Goal: Information Seeking & Learning: Understand process/instructions

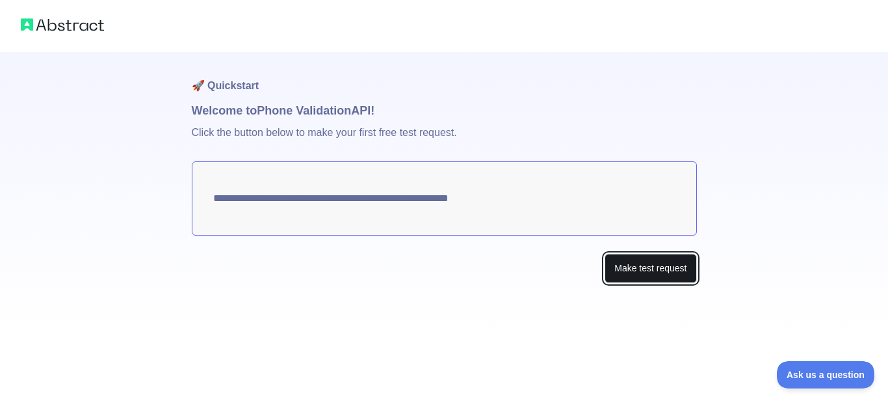
click at [630, 272] on button "Make test request" at bounding box center [651, 268] width 92 height 29
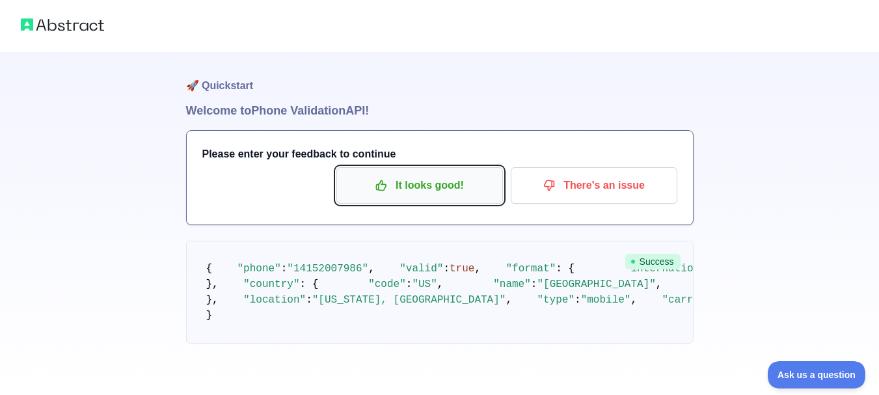
click at [456, 192] on p "It looks good!" at bounding box center [419, 185] width 147 height 22
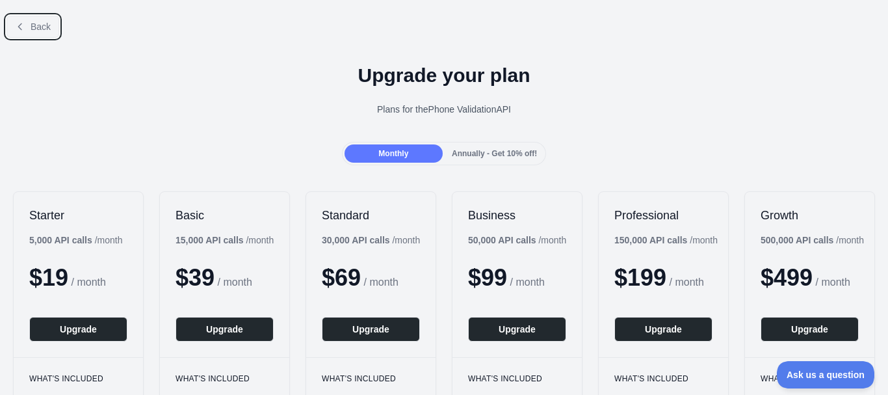
click at [44, 25] on span "Back" at bounding box center [41, 26] width 20 height 10
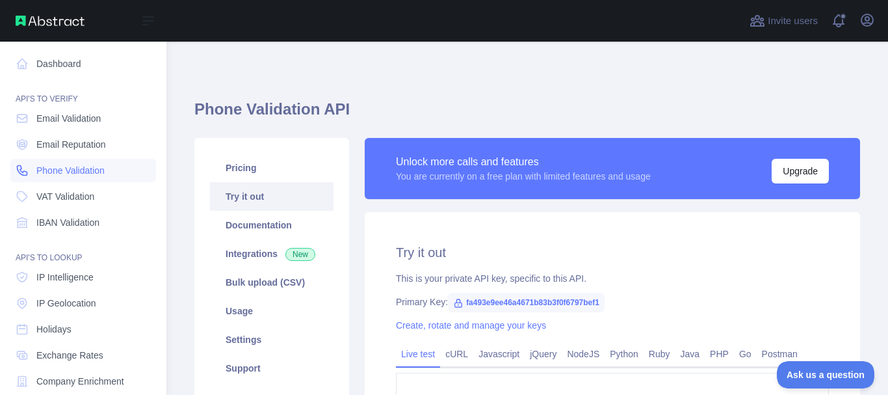
click at [72, 168] on span "Phone Validation" at bounding box center [70, 170] width 68 height 13
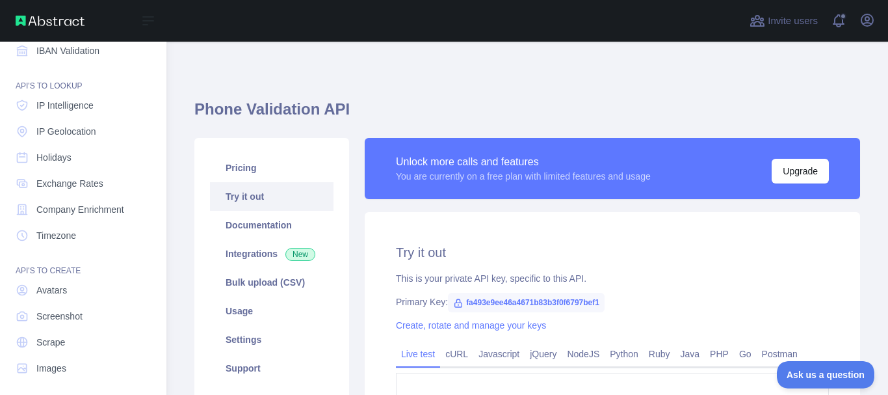
scroll to position [178, 0]
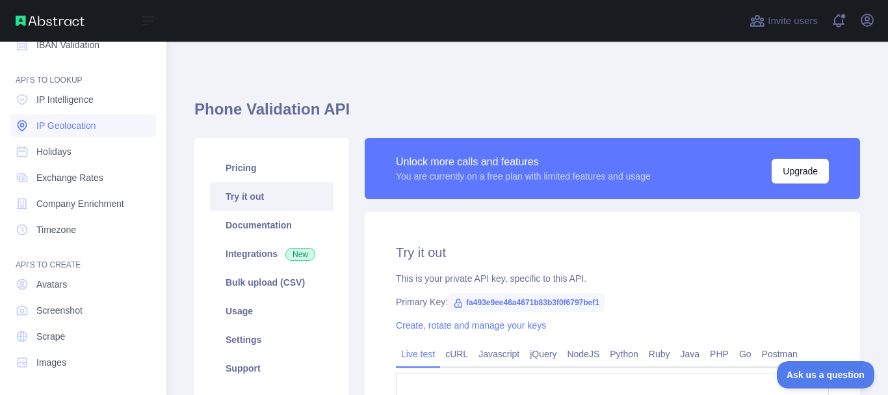
click at [56, 129] on span "IP Geolocation" at bounding box center [66, 125] width 60 height 13
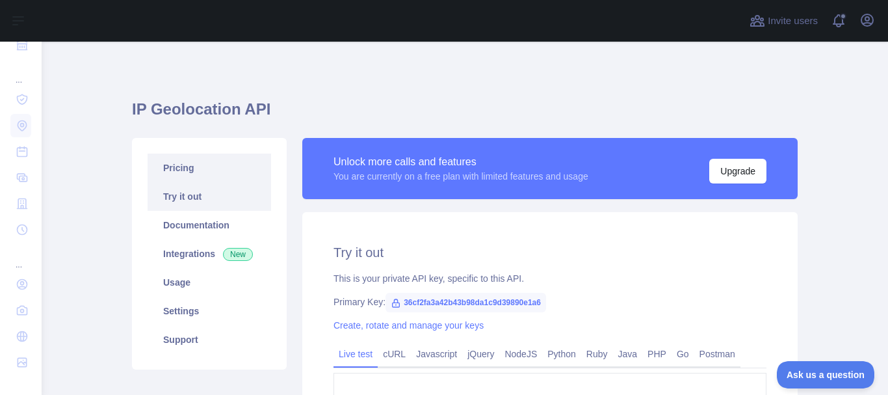
click at [177, 163] on link "Pricing" at bounding box center [210, 167] width 124 height 29
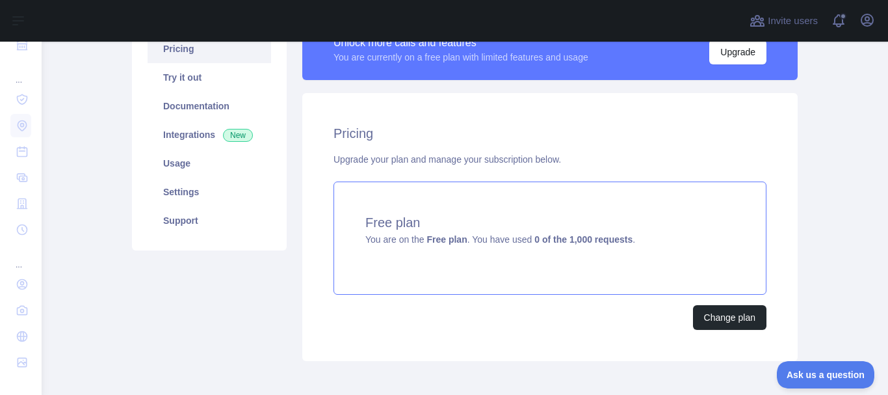
scroll to position [114, 0]
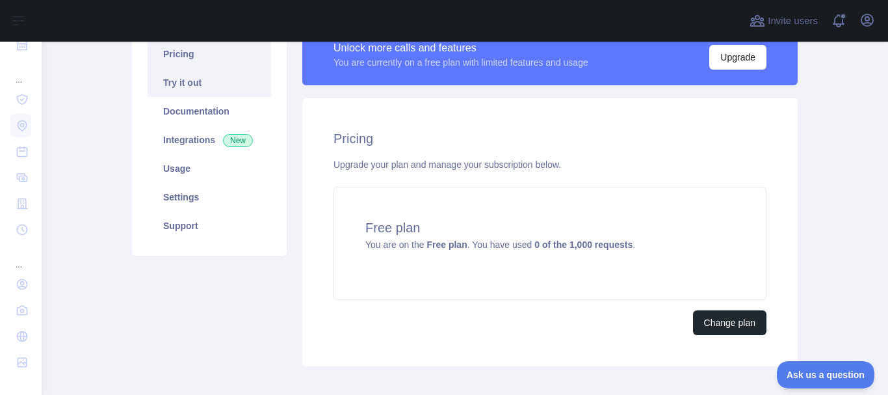
click at [166, 85] on link "Try it out" at bounding box center [210, 82] width 124 height 29
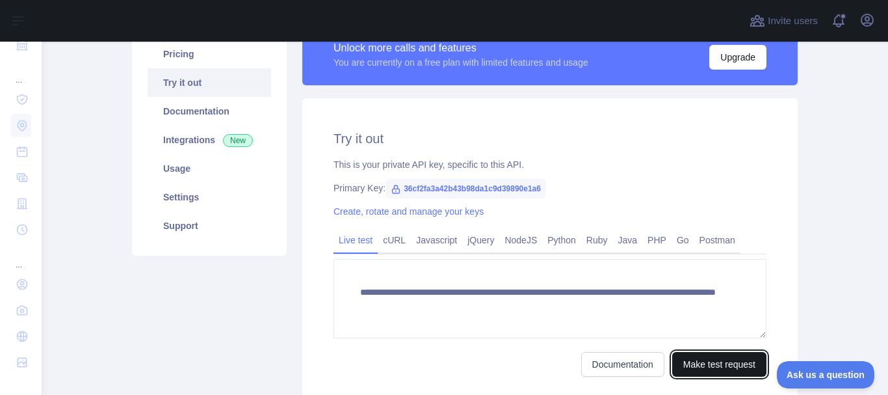
click at [737, 362] on button "Make test request" at bounding box center [719, 364] width 94 height 25
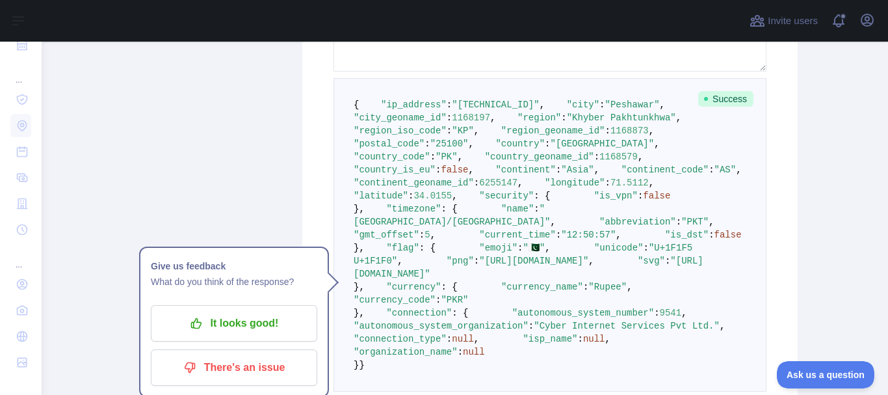
scroll to position [383, 0]
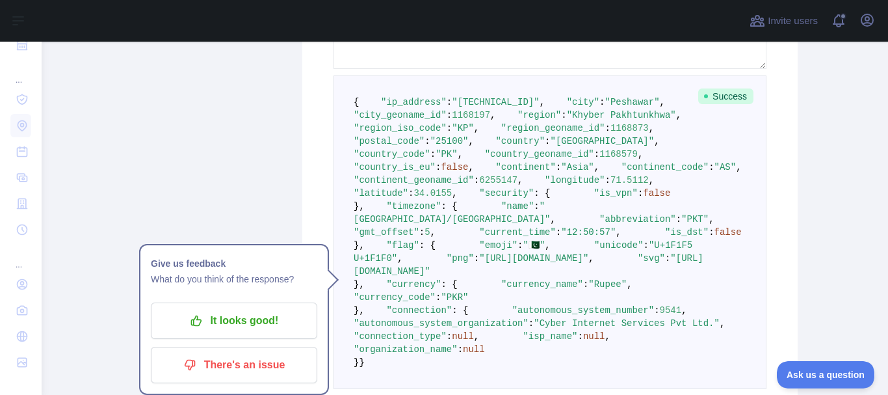
drag, startPoint x: 433, startPoint y: 295, endPoint x: 390, endPoint y: 300, distance: 44.0
click at [394, 303] on pre "{ "ip_address" : "192.140.145.156" , "city" : "Peshawar" , "city_geoname_id" : …" at bounding box center [550, 231] width 433 height 313
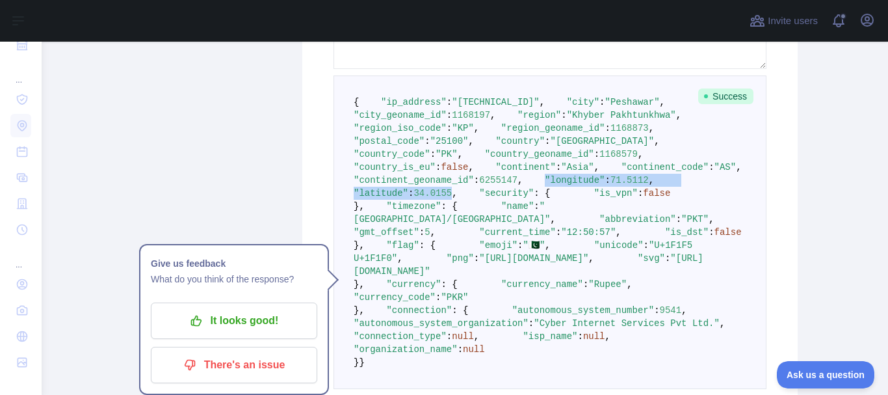
drag, startPoint x: 371, startPoint y: 296, endPoint x: 465, endPoint y: 310, distance: 94.7
click at [465, 310] on code "{ "ip_address" : "192.140.145.156" , "city" : "Peshawar" , "city_geoname_id" : …" at bounding box center [562, 232] width 416 height 271
copy code ""longitude" : 71.5112 , "latitude" : 34.0155"
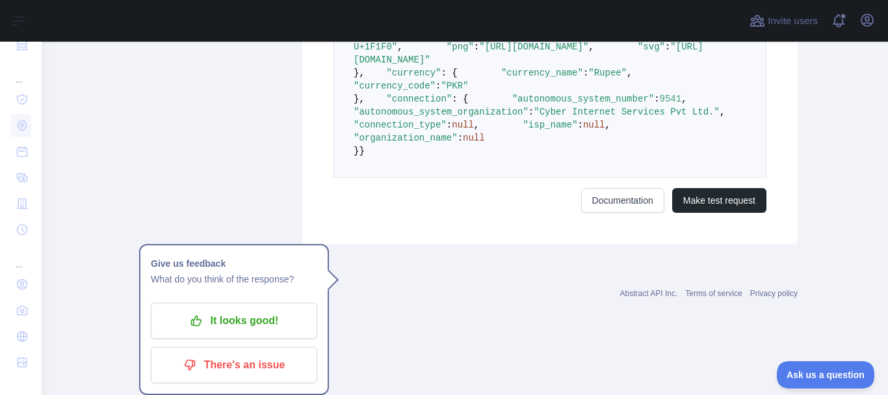
scroll to position [799, 0]
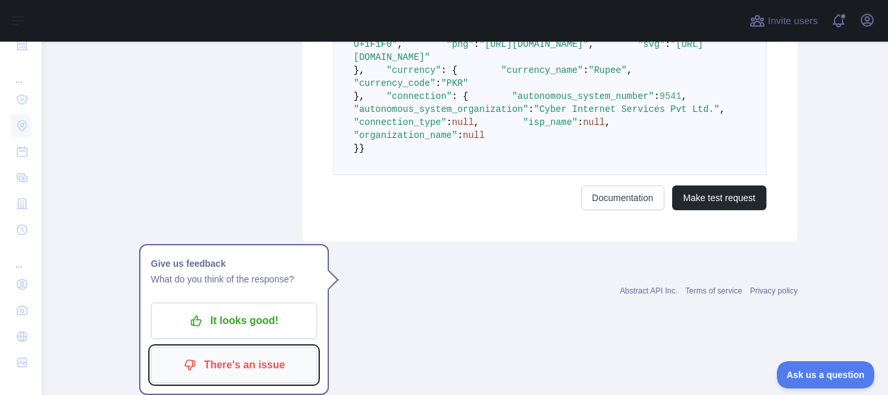
click at [245, 354] on p "There's an issue" at bounding box center [234, 365] width 147 height 22
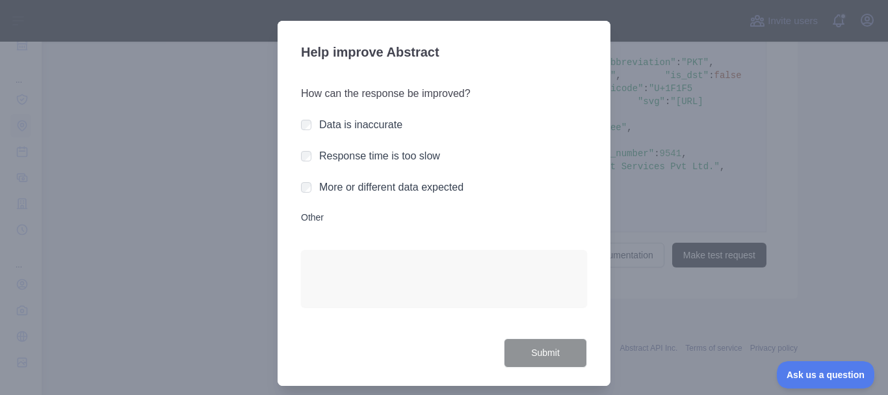
click at [358, 194] on div "More or different data expected" at bounding box center [391, 187] width 144 height 16
click at [360, 185] on label "More or different data expected" at bounding box center [391, 186] width 144 height 11
click at [347, 126] on label "Data is inaccurate" at bounding box center [360, 124] width 83 height 11
click at [322, 189] on label "More or different data expected" at bounding box center [391, 186] width 144 height 11
click at [512, 345] on button "Submit" at bounding box center [545, 352] width 83 height 29
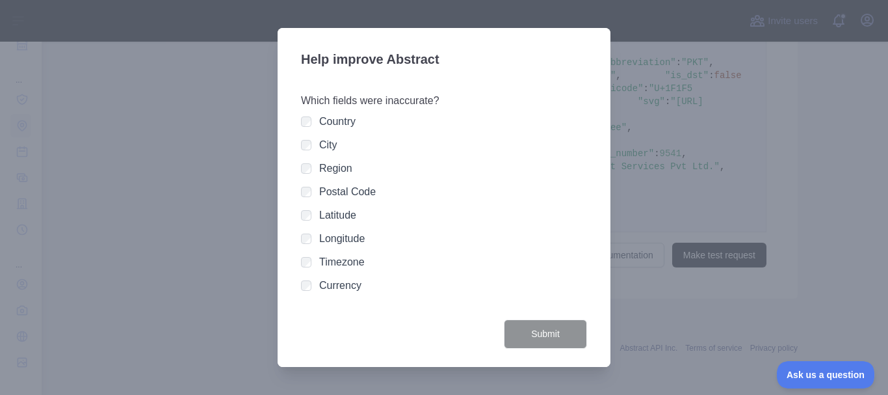
click at [312, 142] on div "City" at bounding box center [444, 145] width 286 height 16
click at [550, 323] on button "Submit" at bounding box center [545, 333] width 83 height 29
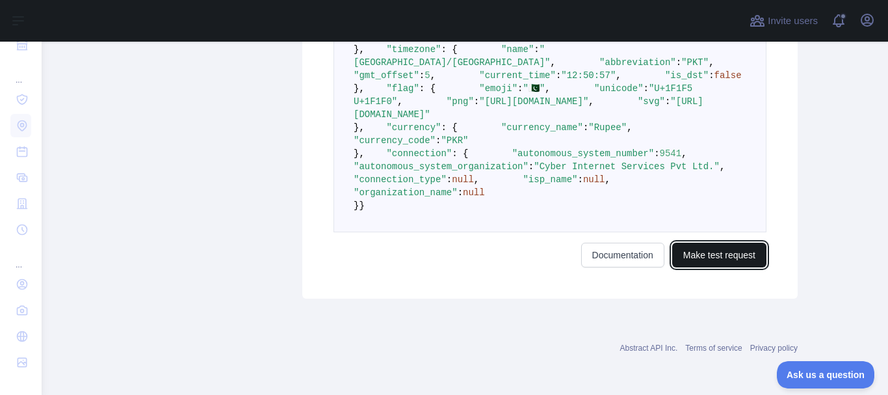
click at [706, 267] on button "Make test request" at bounding box center [719, 255] width 94 height 25
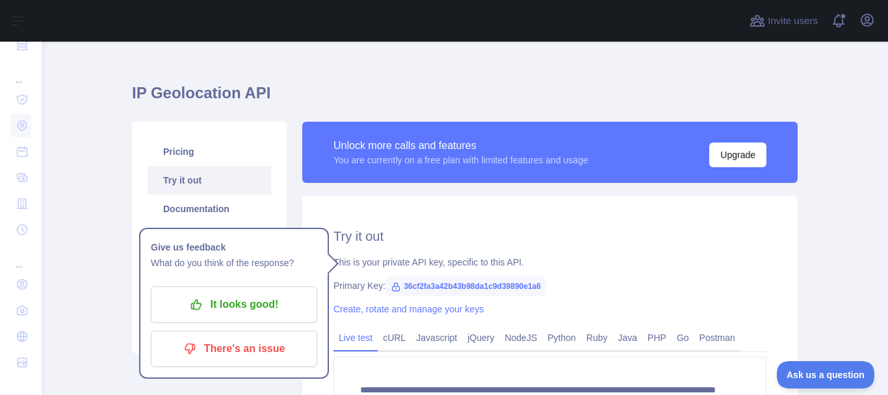
scroll to position [0, 0]
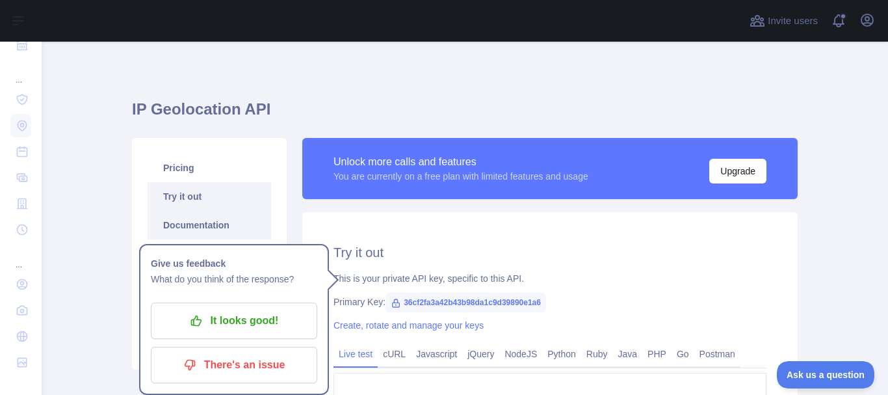
click at [197, 219] on link "Documentation" at bounding box center [210, 225] width 124 height 29
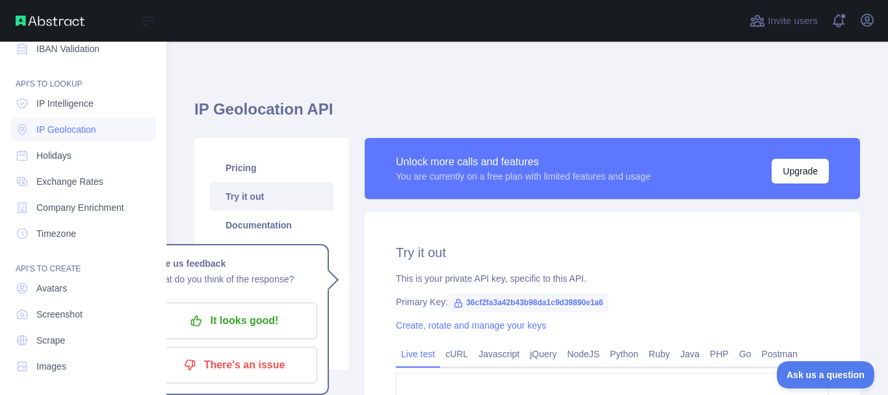
scroll to position [178, 0]
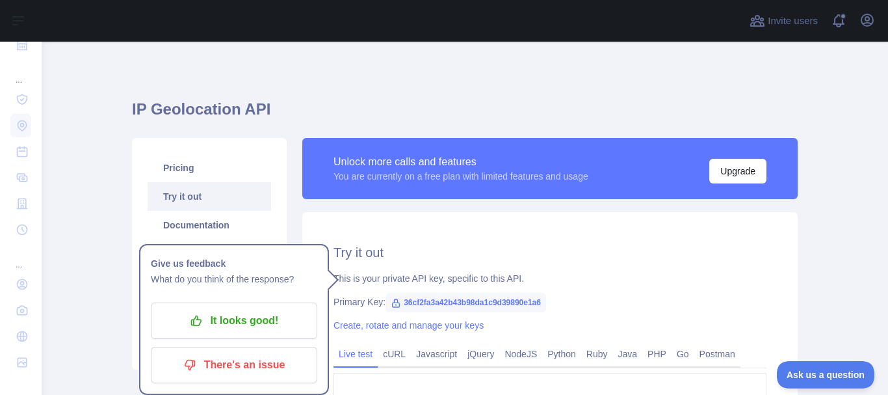
drag, startPoint x: 343, startPoint y: 115, endPoint x: 406, endPoint y: 12, distance: 120.9
click at [343, 115] on h1 "IP Geolocation API" at bounding box center [465, 114] width 666 height 31
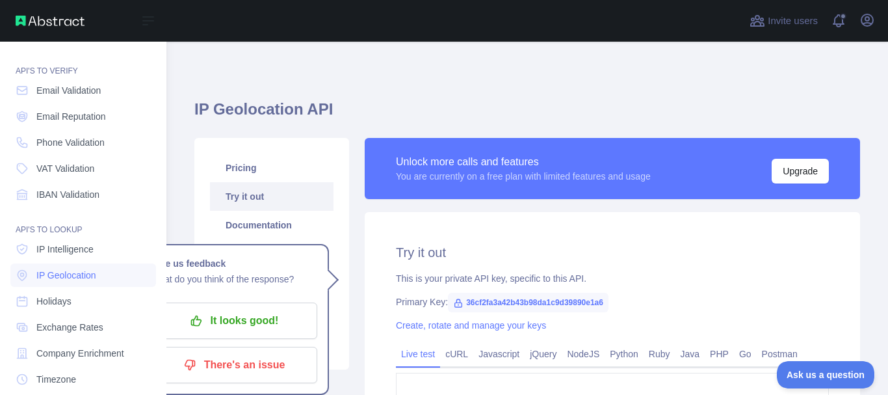
scroll to position [0, 0]
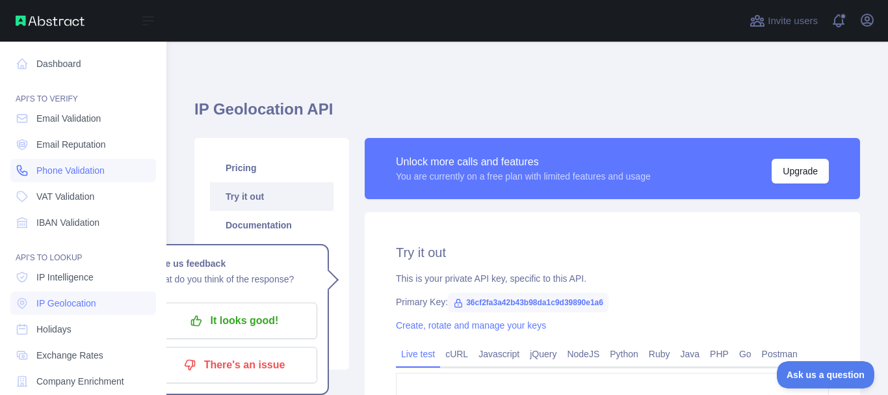
click at [75, 172] on span "Phone Validation" at bounding box center [70, 170] width 68 height 13
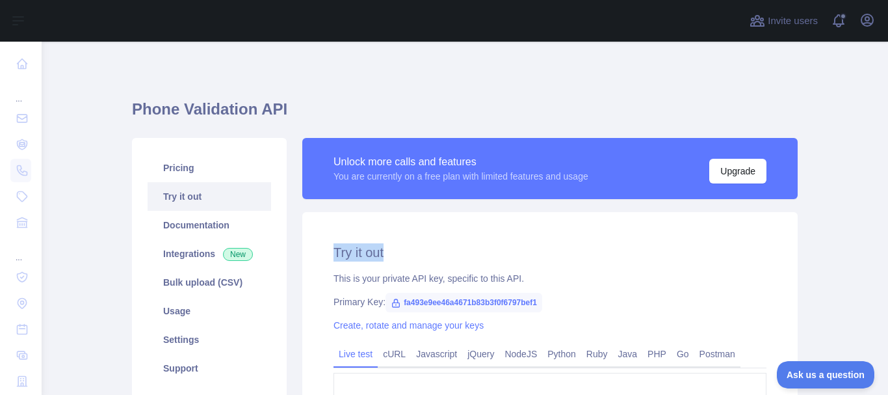
drag, startPoint x: 877, startPoint y: 208, endPoint x: 897, endPoint y: 254, distance: 50.1
click at [878, 254] on html "**********" at bounding box center [444, 197] width 888 height 395
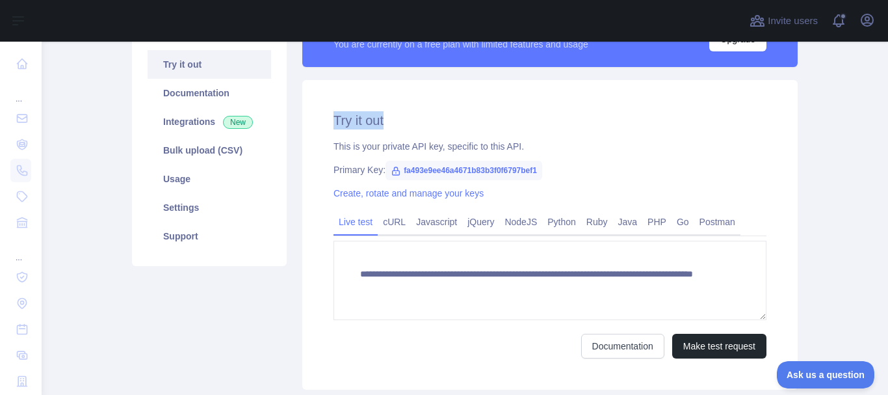
scroll to position [140, 0]
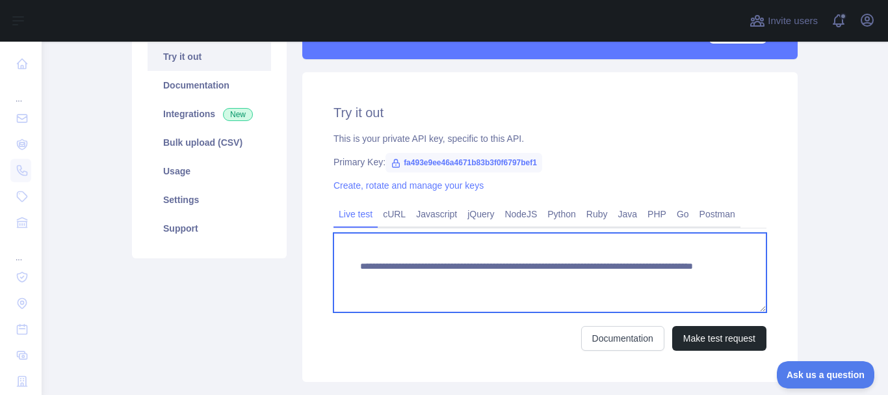
drag, startPoint x: 644, startPoint y: 288, endPoint x: 642, endPoint y: 279, distance: 9.3
click at [643, 284] on textarea "**********" at bounding box center [550, 272] width 433 height 79
click at [641, 278] on textarea "**********" at bounding box center [550, 272] width 433 height 79
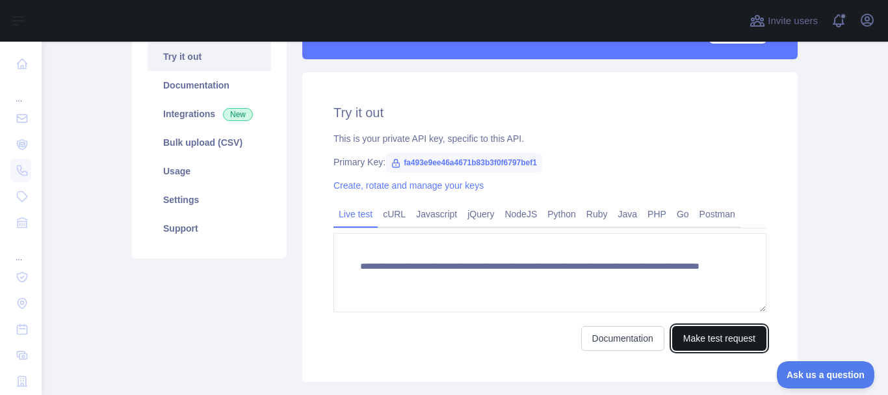
click at [739, 339] on button "Make test request" at bounding box center [719, 338] width 94 height 25
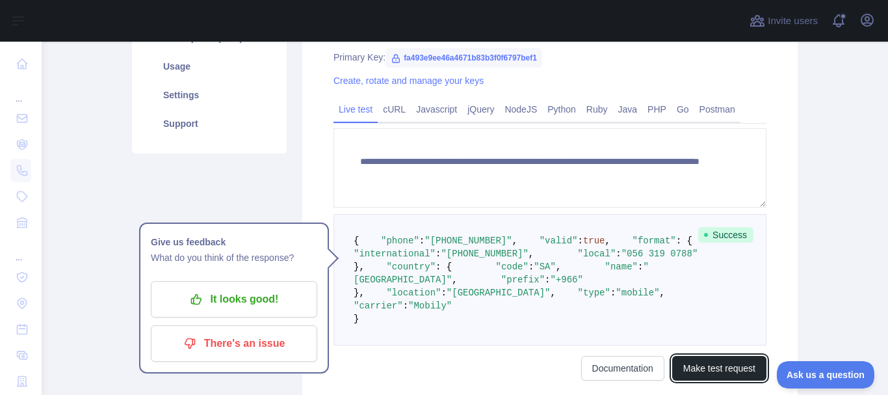
scroll to position [239, 0]
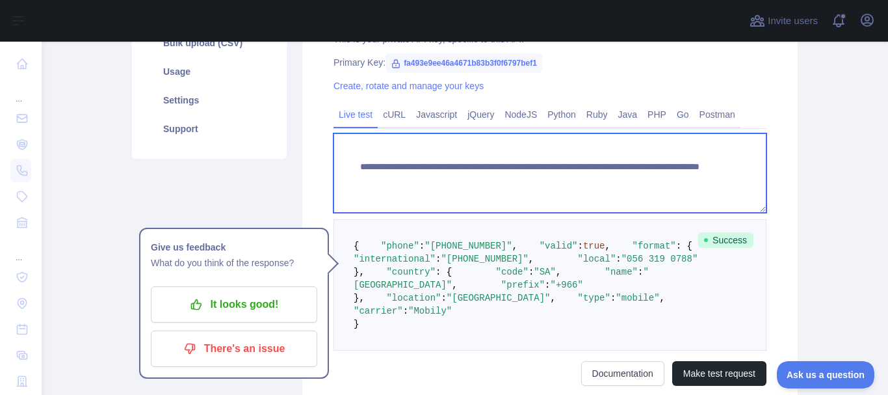
drag, startPoint x: 353, startPoint y: 182, endPoint x: 575, endPoint y: 183, distance: 221.8
click at [575, 183] on textarea "**********" at bounding box center [550, 172] width 433 height 79
drag, startPoint x: 645, startPoint y: 182, endPoint x: 339, endPoint y: 162, distance: 306.3
click at [339, 162] on textarea "**********" at bounding box center [550, 172] width 433 height 79
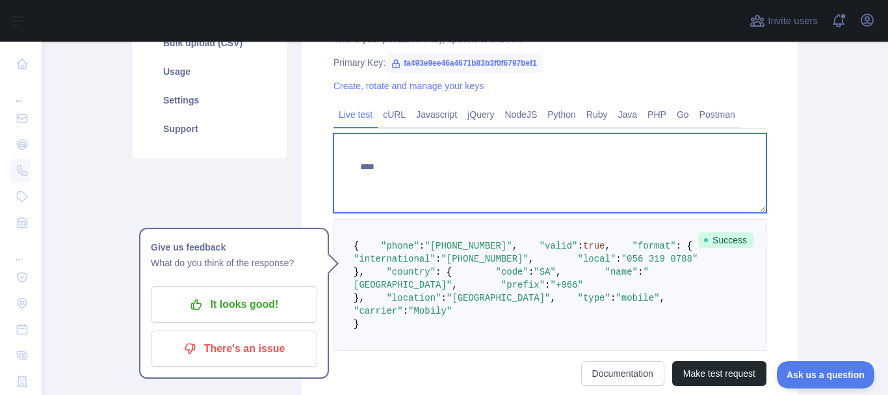
type textarea "****"
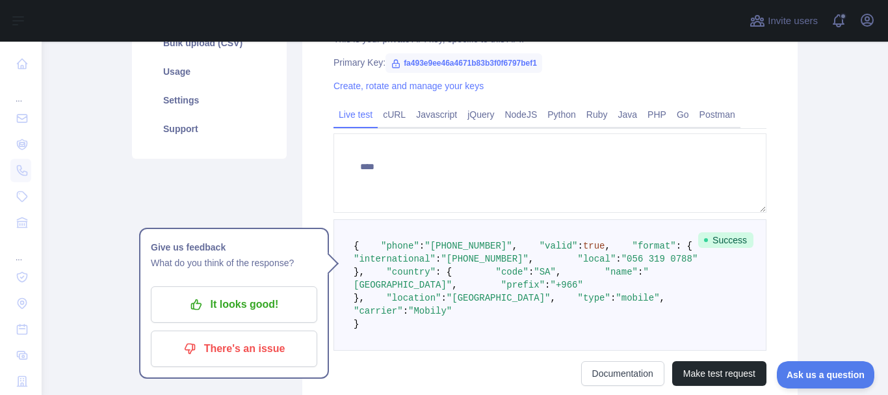
click at [546, 275] on pre "{ "phone" : "+966563190788" , "valid" : true , "format" : { "international" : "…" at bounding box center [550, 284] width 433 height 131
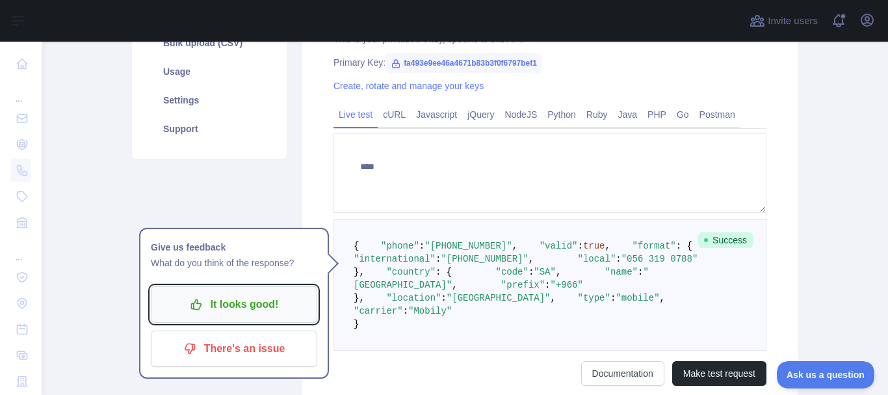
click at [215, 308] on p "It looks good!" at bounding box center [234, 304] width 147 height 22
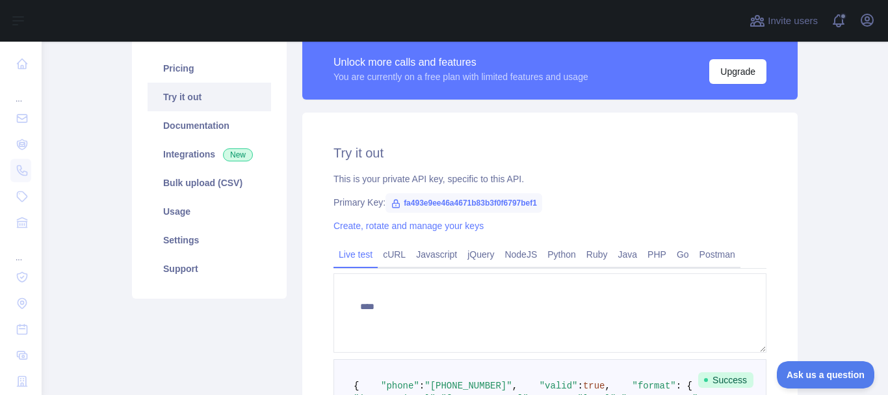
scroll to position [96, 0]
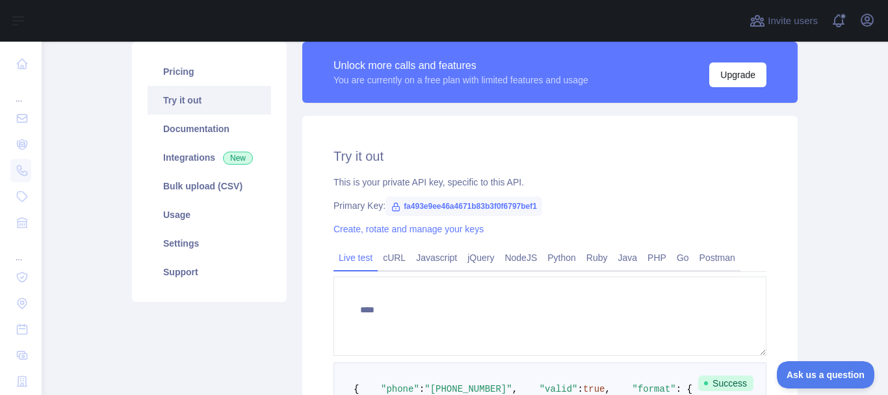
click at [166, 107] on link "Try it out" at bounding box center [210, 100] width 124 height 29
click at [166, 105] on link "Try it out" at bounding box center [210, 100] width 124 height 29
click at [388, 248] on link "cURL" at bounding box center [394, 257] width 33 height 21
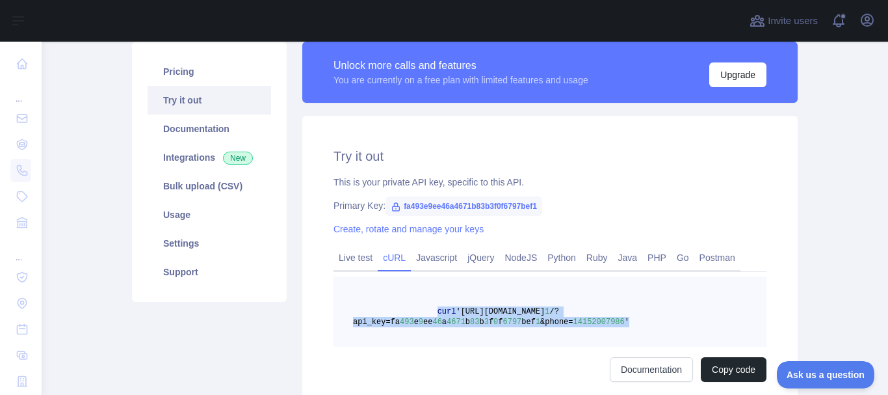
drag, startPoint x: 608, startPoint y: 322, endPoint x: 423, endPoint y: 313, distance: 184.9
click at [425, 312] on pre "curl 'https://phonevalidation.abstractapi.com/v 1 /?api_key=fa 493 e 9 ee 46 a …" at bounding box center [550, 311] width 433 height 70
click at [724, 369] on button "Copy code" at bounding box center [734, 369] width 66 height 25
click at [341, 263] on link "Live test" at bounding box center [356, 257] width 44 height 21
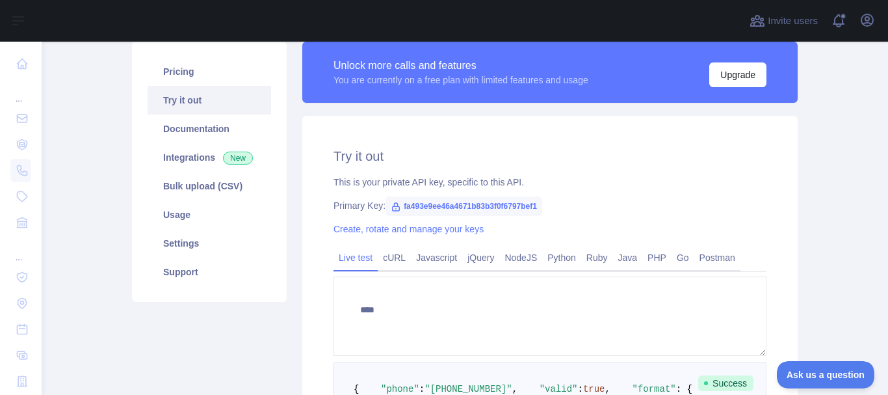
click at [341, 263] on link "Live test" at bounding box center [356, 257] width 44 height 21
click at [206, 142] on link "Documentation" at bounding box center [210, 128] width 124 height 29
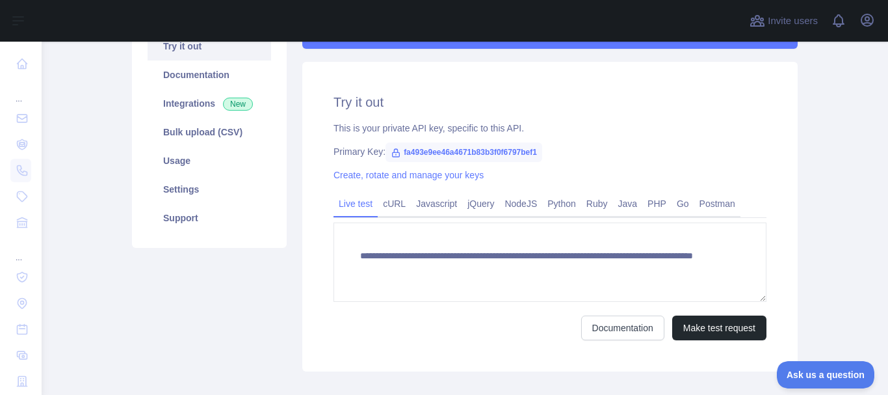
scroll to position [147, 0]
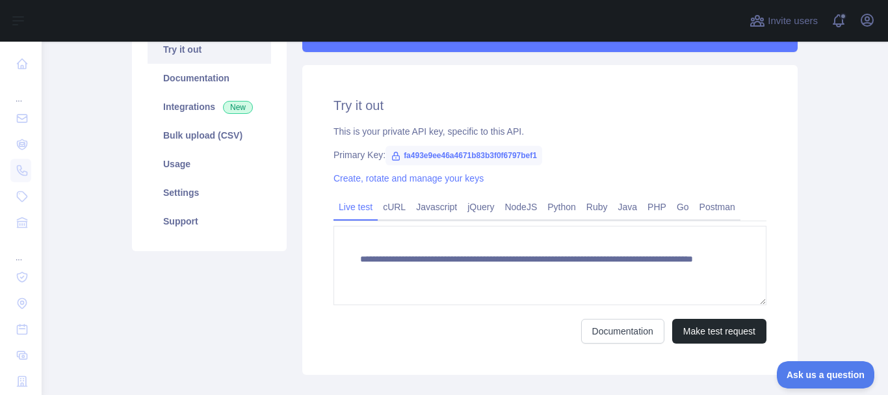
click at [700, 73] on div "**********" at bounding box center [550, 220] width 496 height 310
click at [712, 70] on div "**********" at bounding box center [550, 220] width 496 height 310
click at [185, 118] on link "Integrations New" at bounding box center [210, 106] width 124 height 29
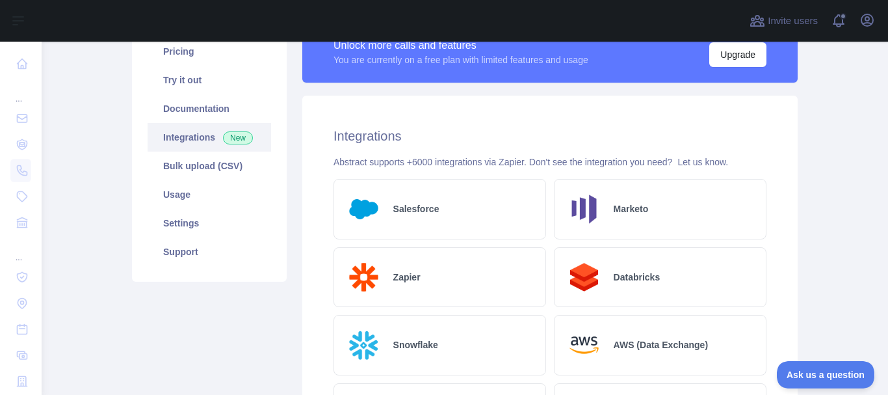
scroll to position [102, 0]
